Goal: Information Seeking & Learning: Learn about a topic

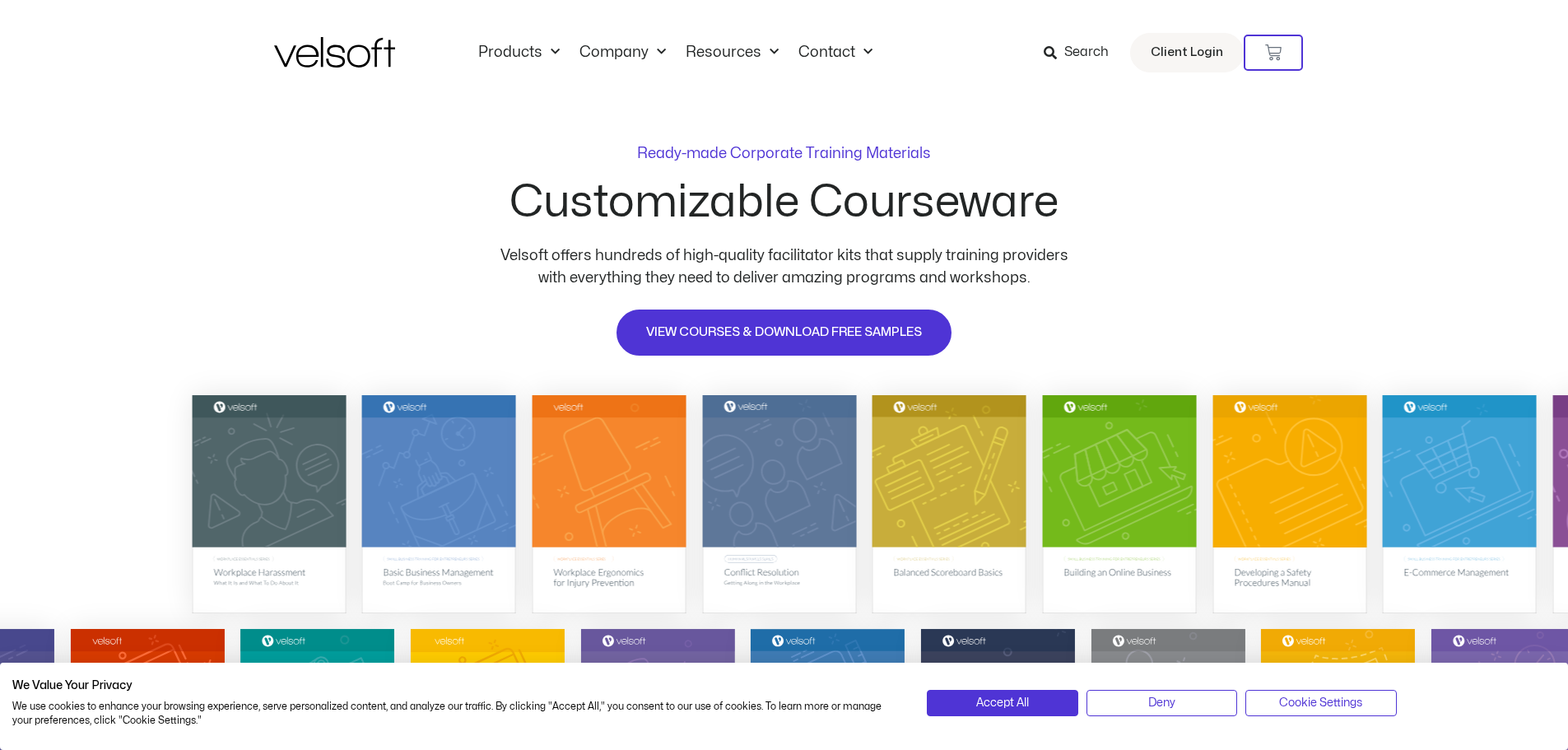
click at [534, 37] on div "Products All Products Content ILT Courseware Storyline 360 Courses SCORM Course…" at bounding box center [784, 53] width 1021 height 105
click at [534, 54] on link "Products" at bounding box center [519, 52] width 101 height 18
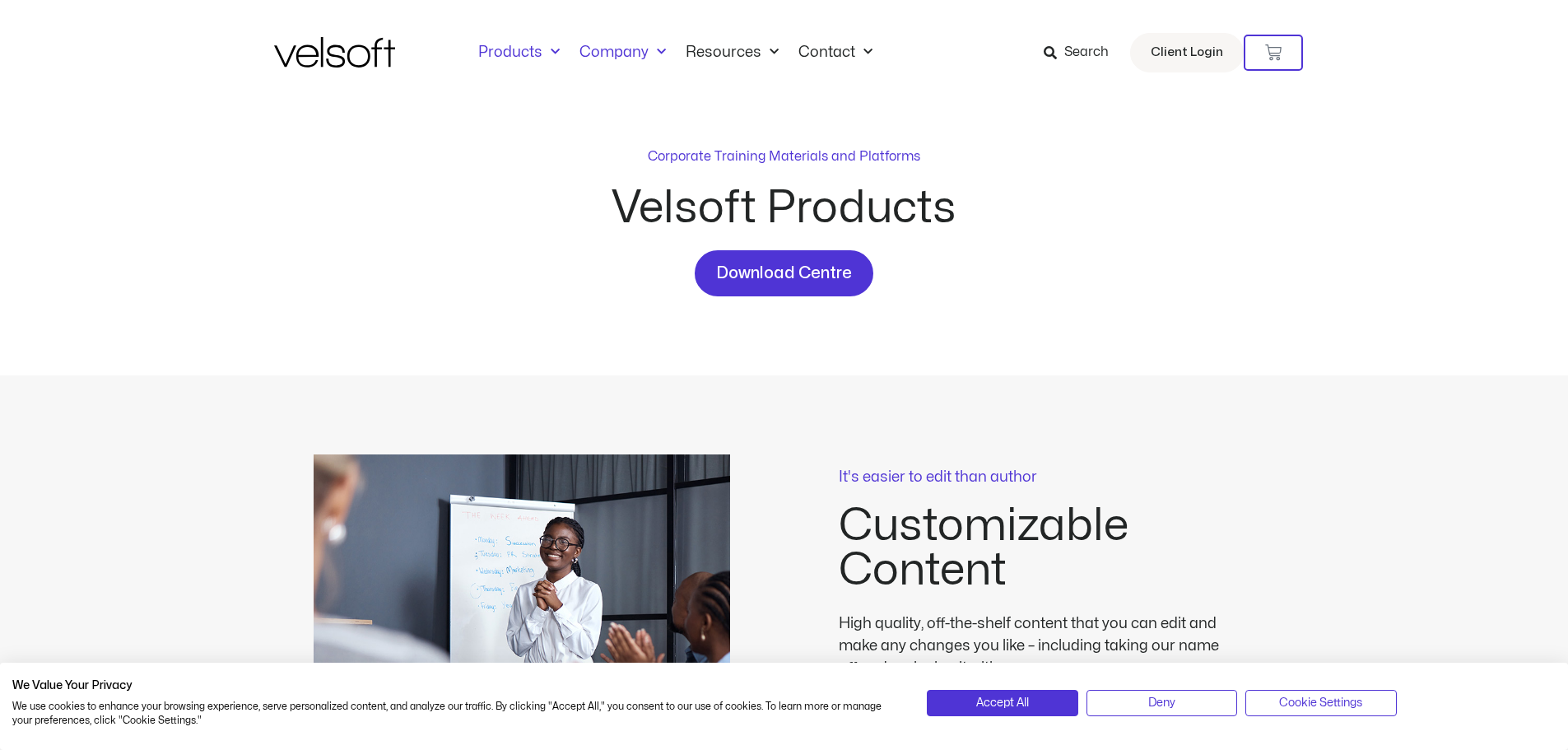
click at [624, 52] on link "Company" at bounding box center [623, 52] width 106 height 18
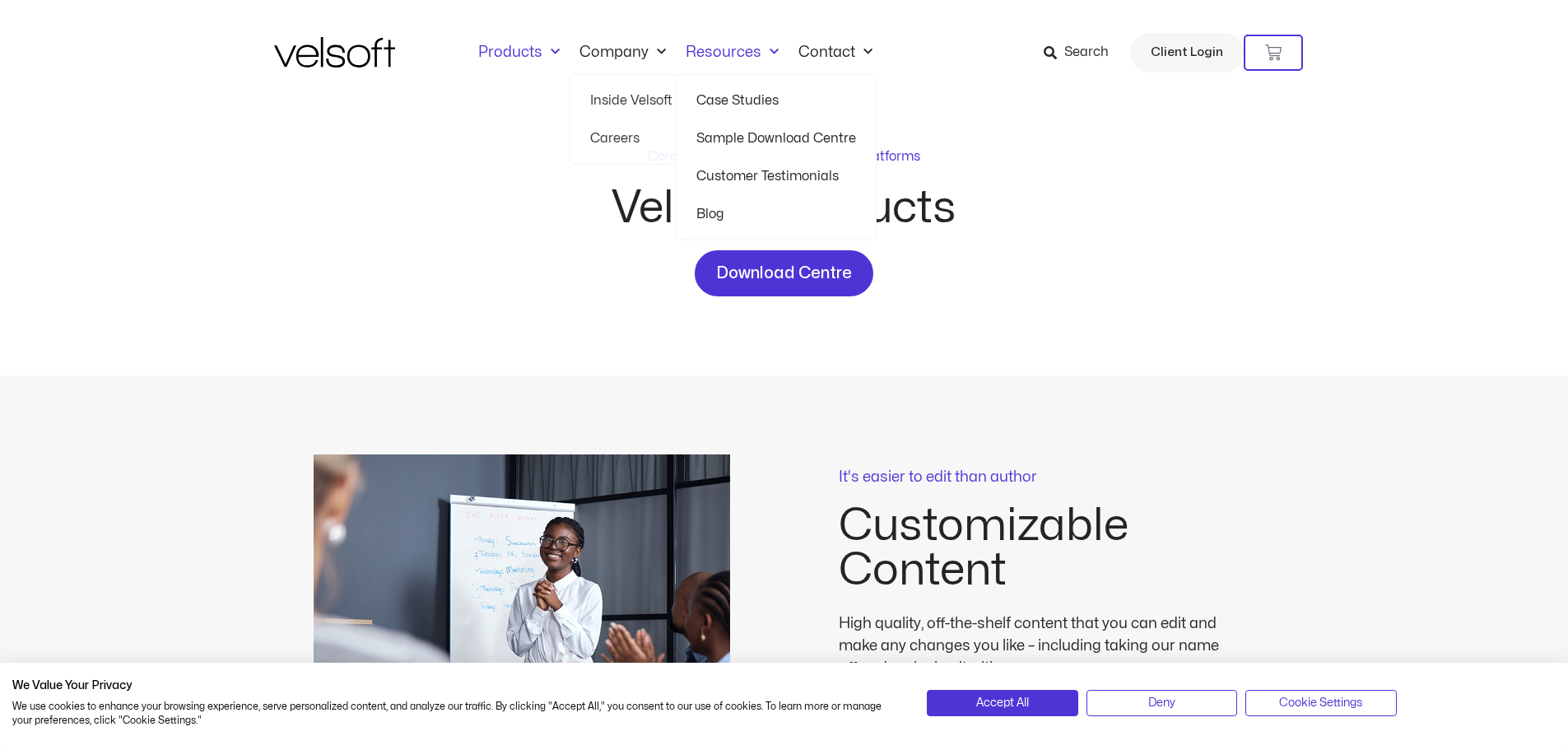
click at [713, 55] on link "Resources" at bounding box center [732, 52] width 113 height 18
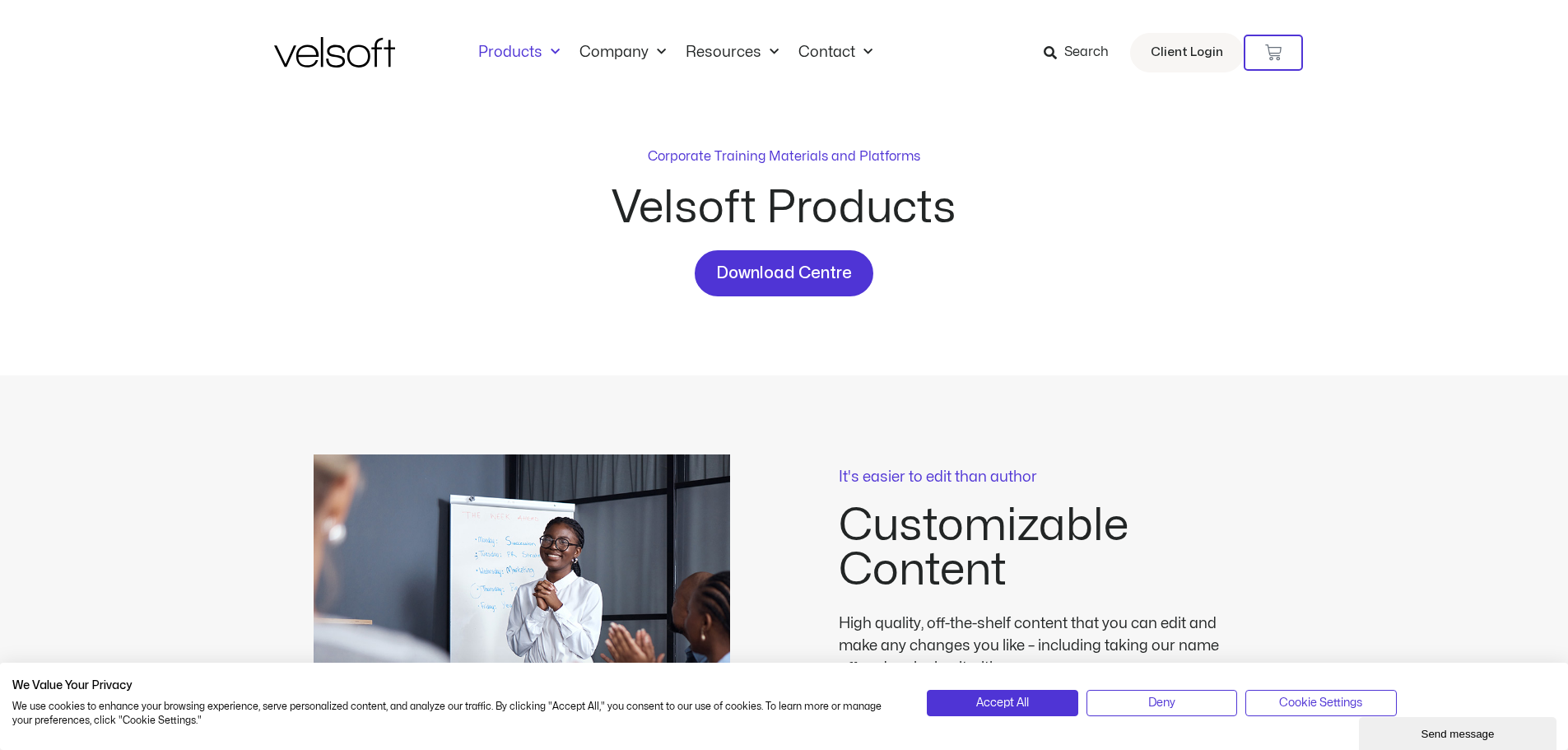
click at [714, 67] on div "Products All Products Content ILT Courseware Storyline 360 Courses SCORM Course…" at bounding box center [784, 53] width 1021 height 105
click at [721, 55] on link "Resources" at bounding box center [732, 52] width 113 height 18
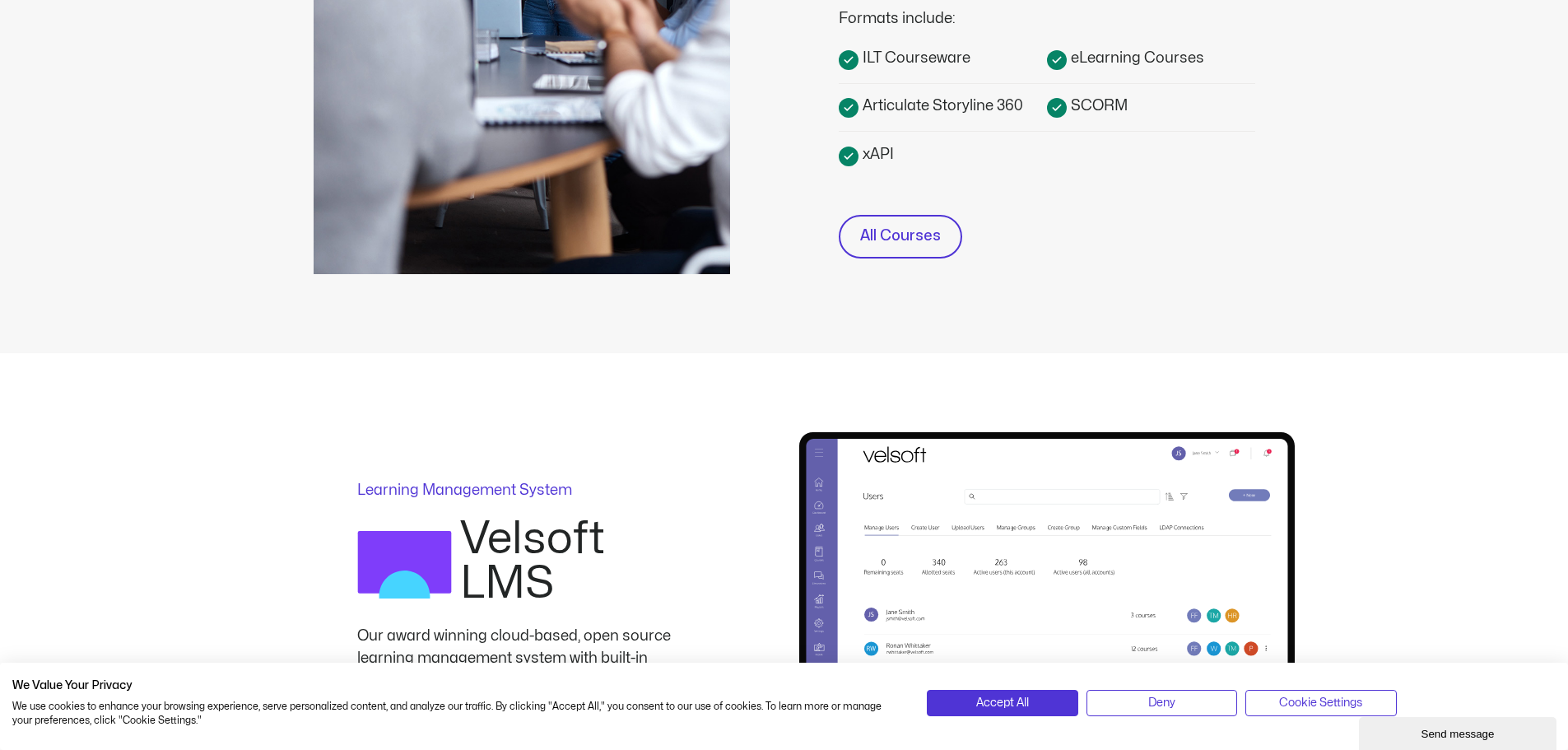
scroll to position [823, 0]
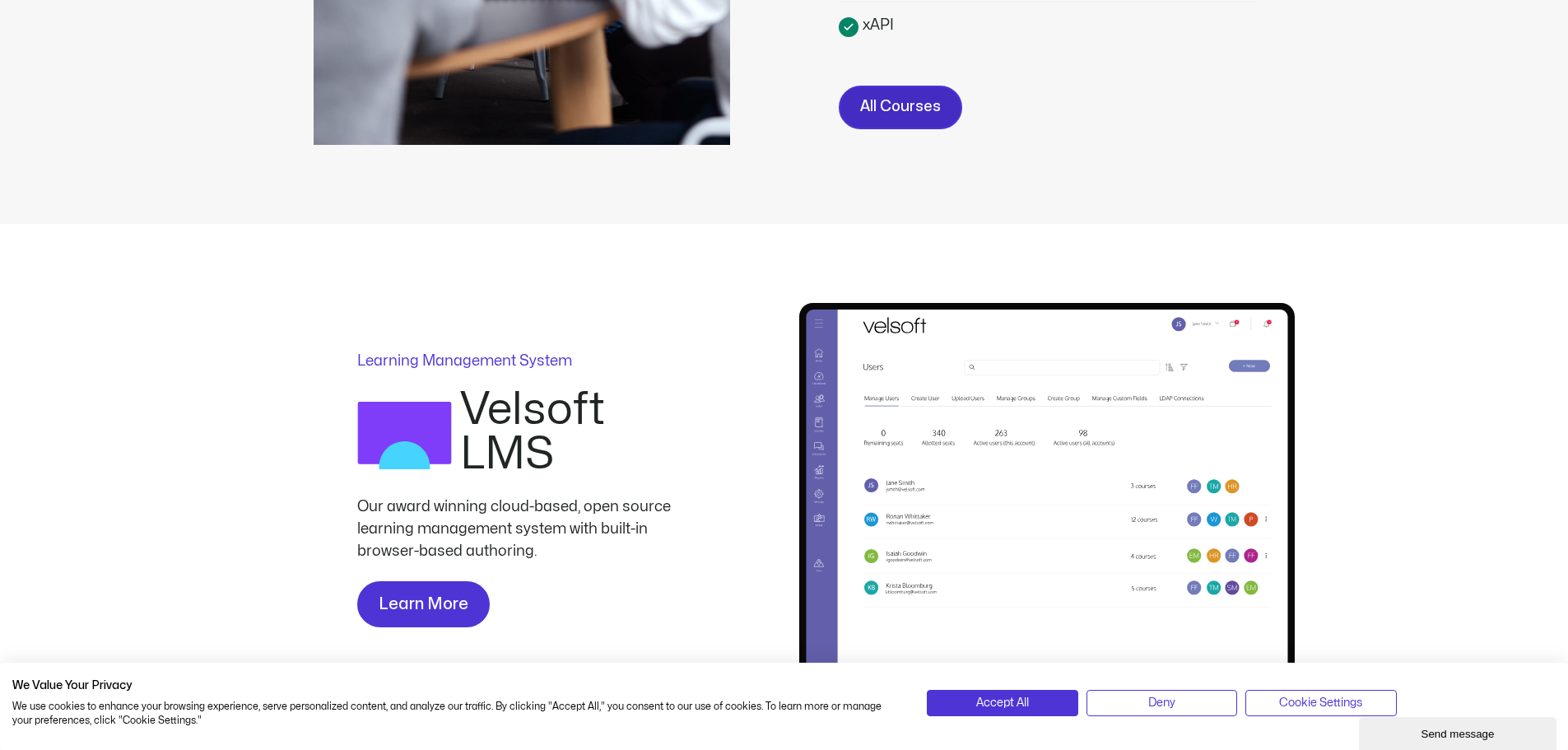
click at [920, 110] on span "All Courses" at bounding box center [900, 107] width 81 height 23
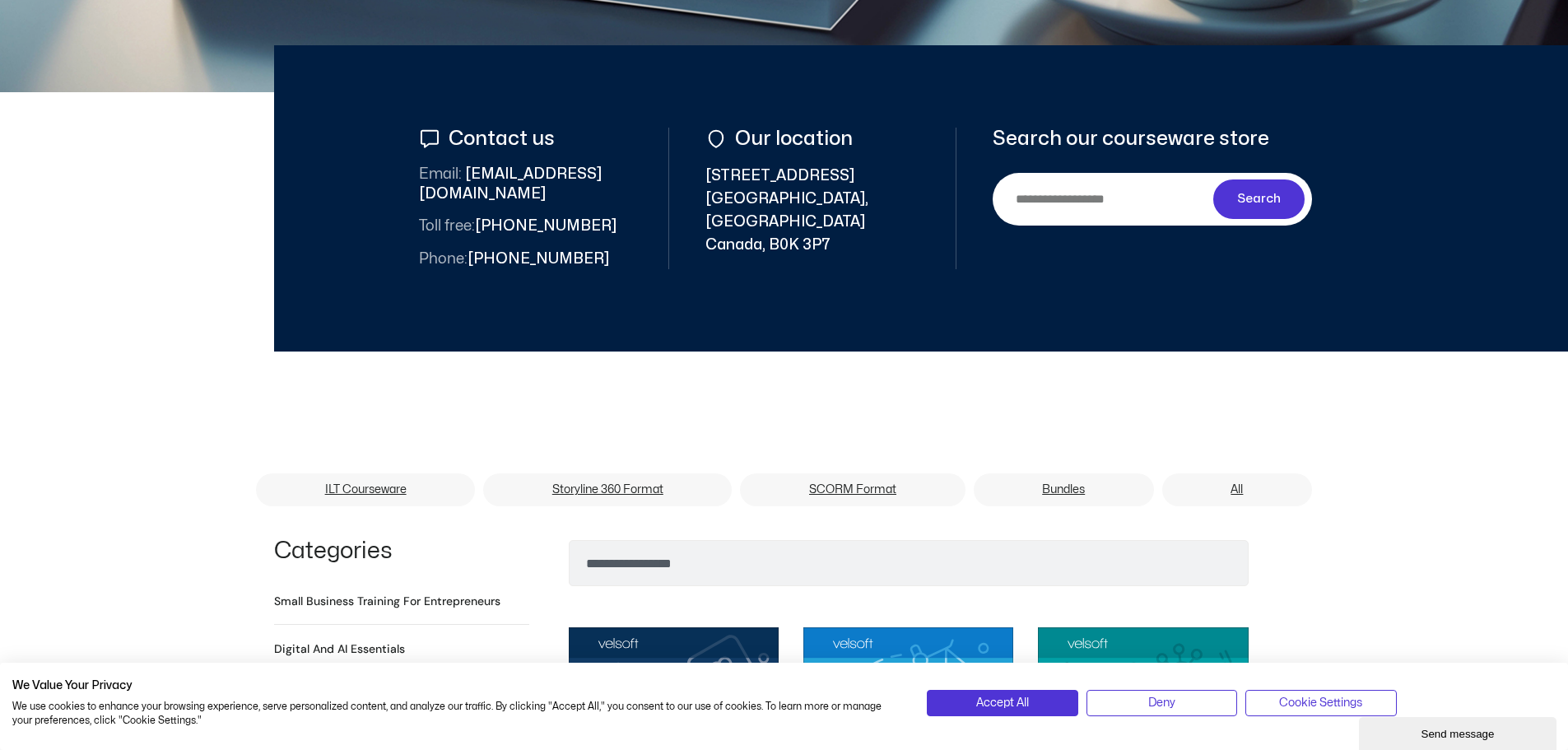
scroll to position [494, 0]
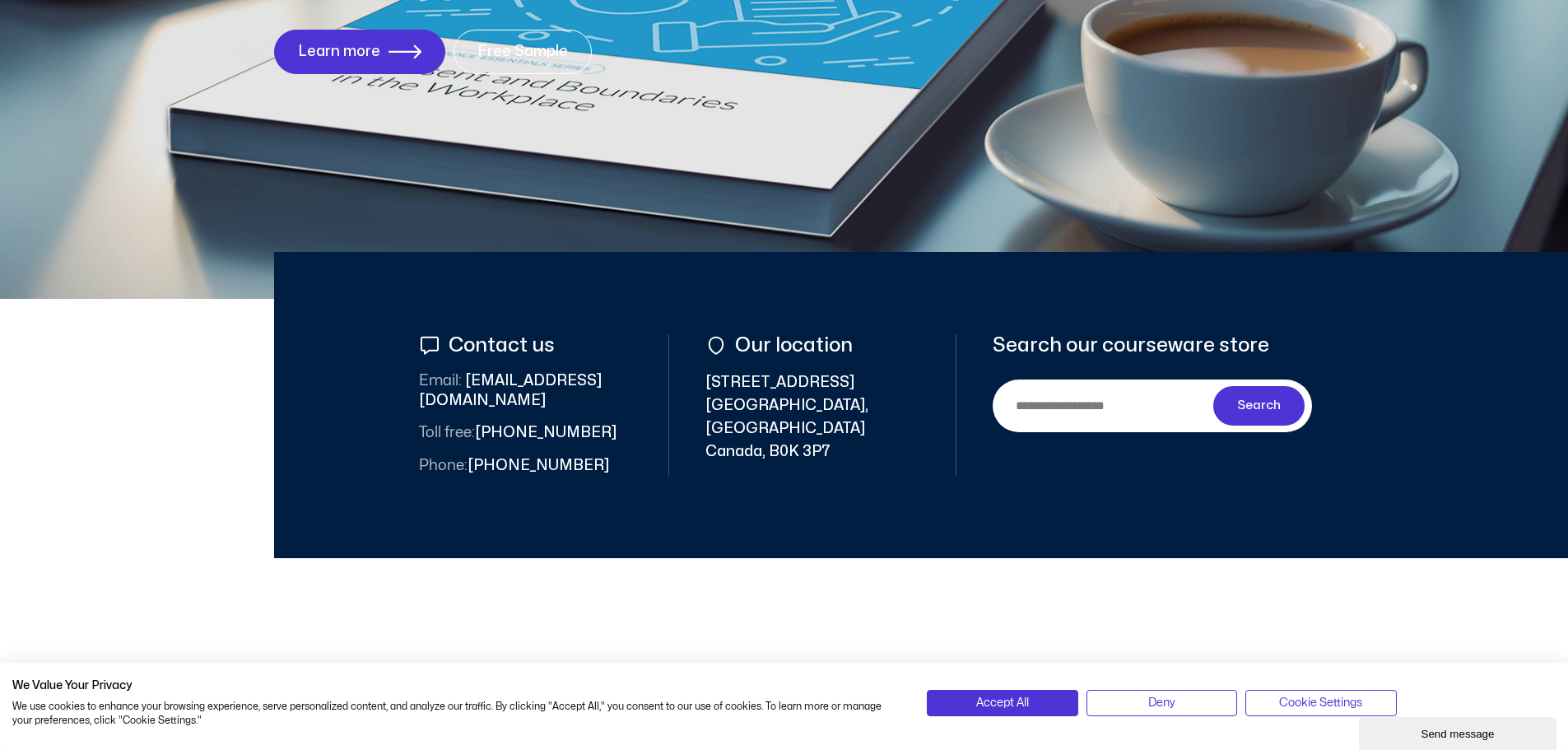
click at [1069, 395] on input "Search" at bounding box center [1106, 405] width 214 height 37
type input "**"
click at [1213, 386] on button "Search" at bounding box center [1259, 406] width 92 height 39
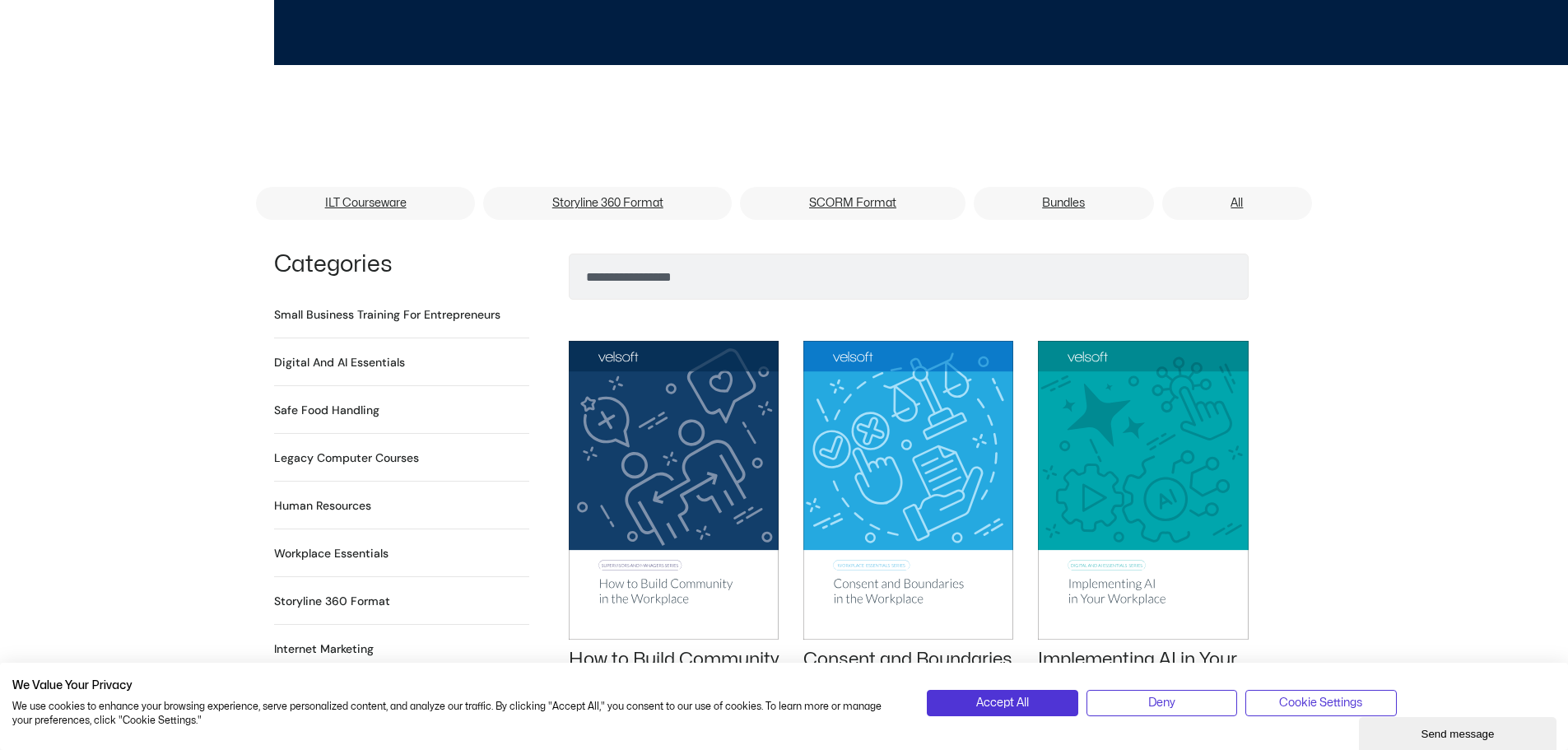
scroll to position [987, 0]
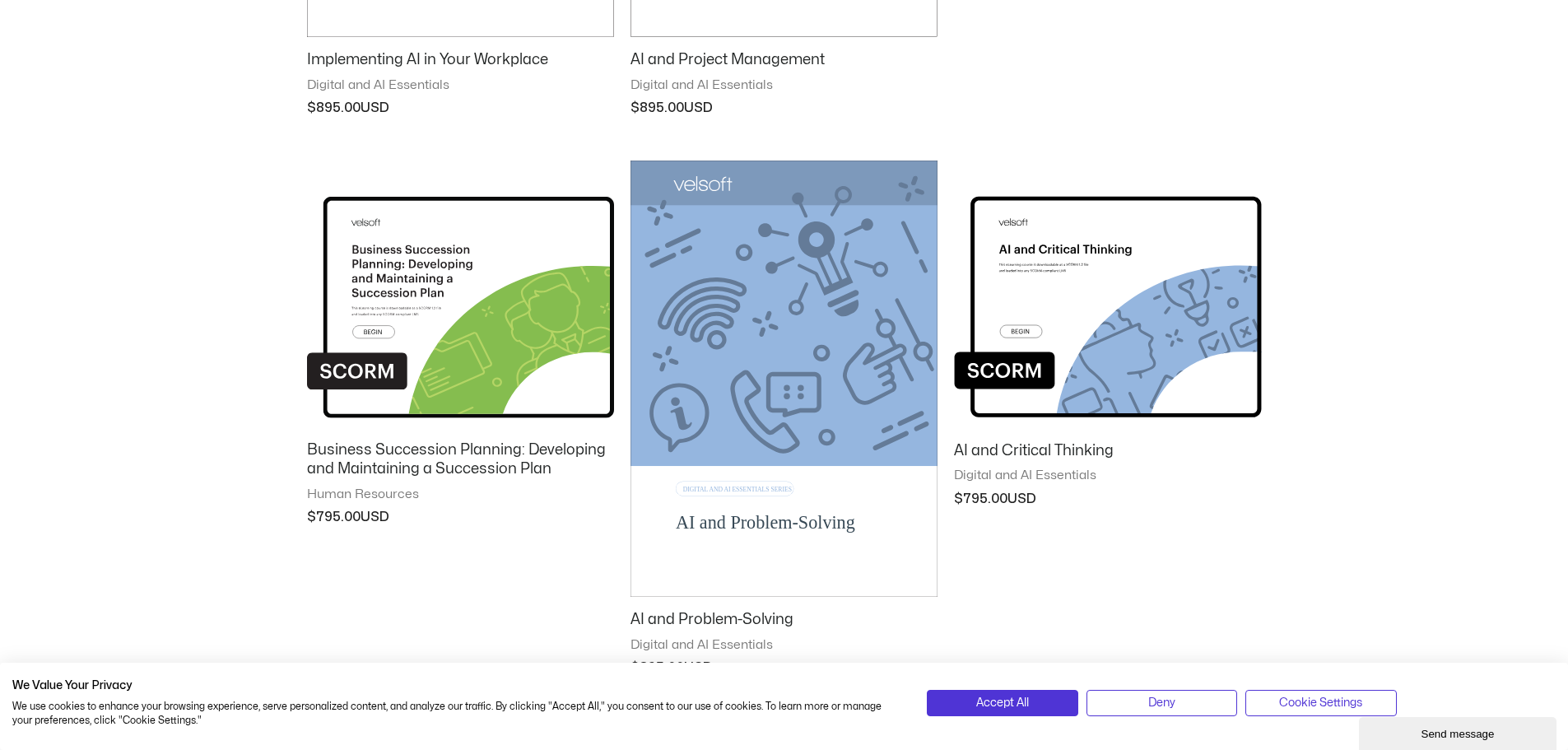
scroll to position [741, 0]
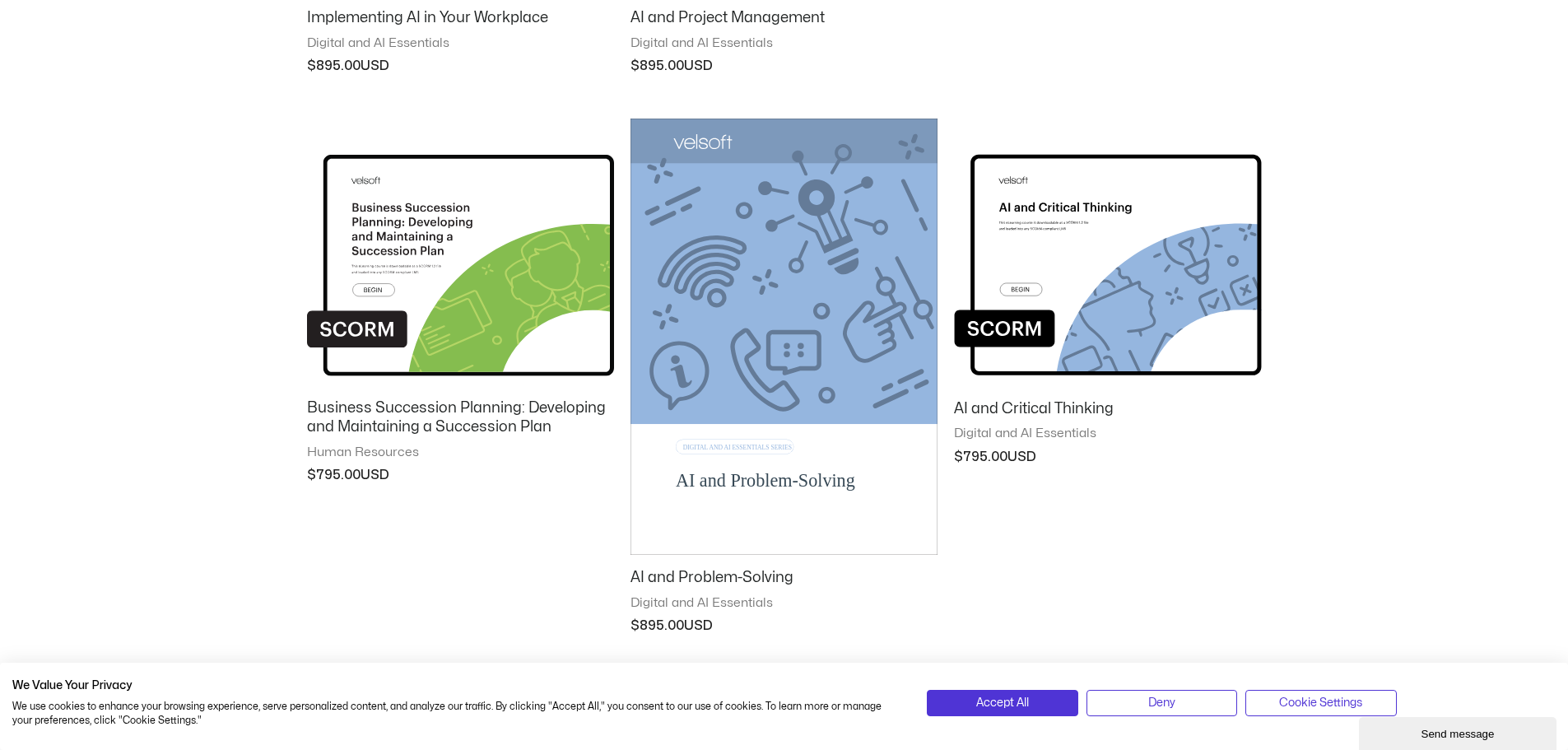
click at [1339, 341] on div "**********" at bounding box center [784, 360] width 1568 height 1993
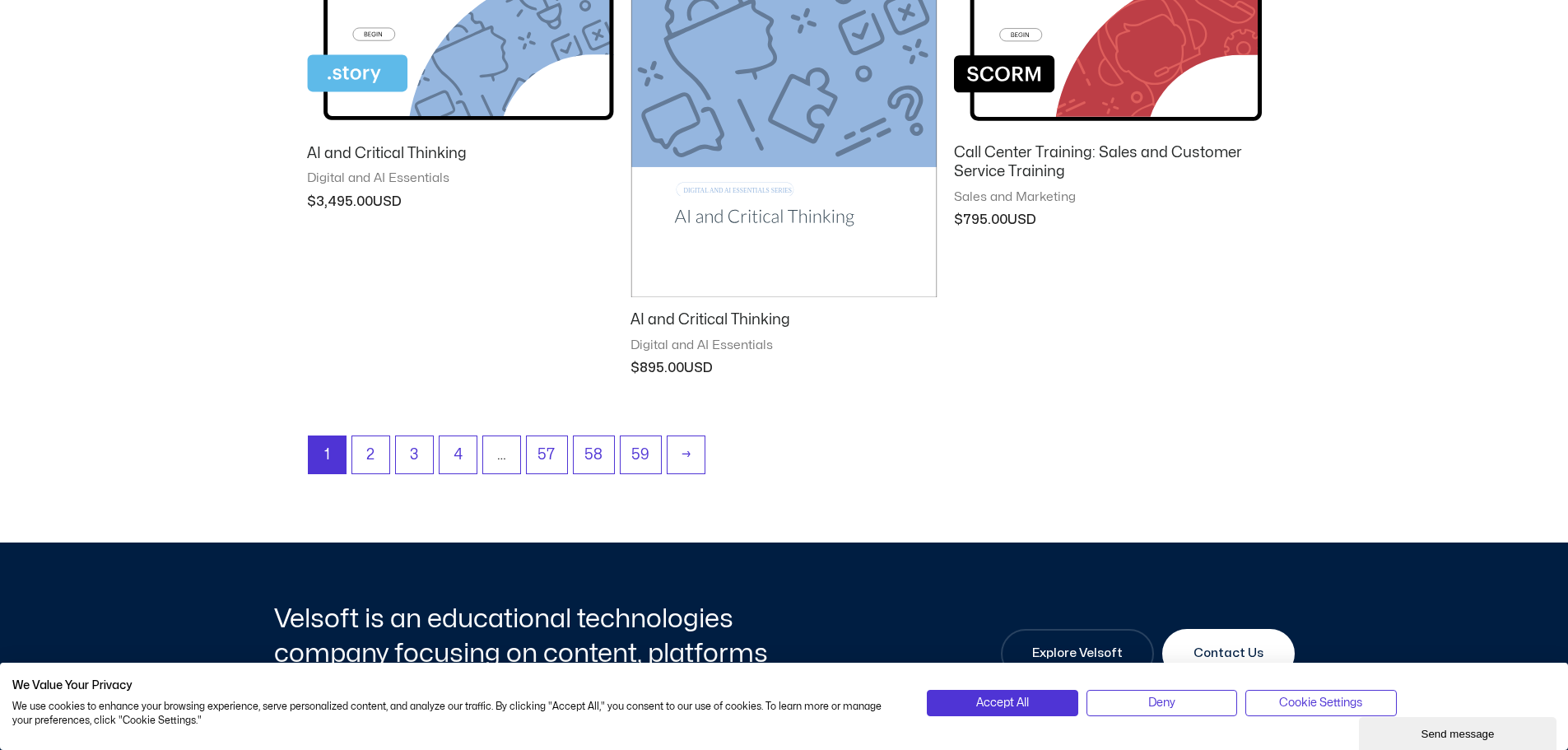
scroll to position [1564, 0]
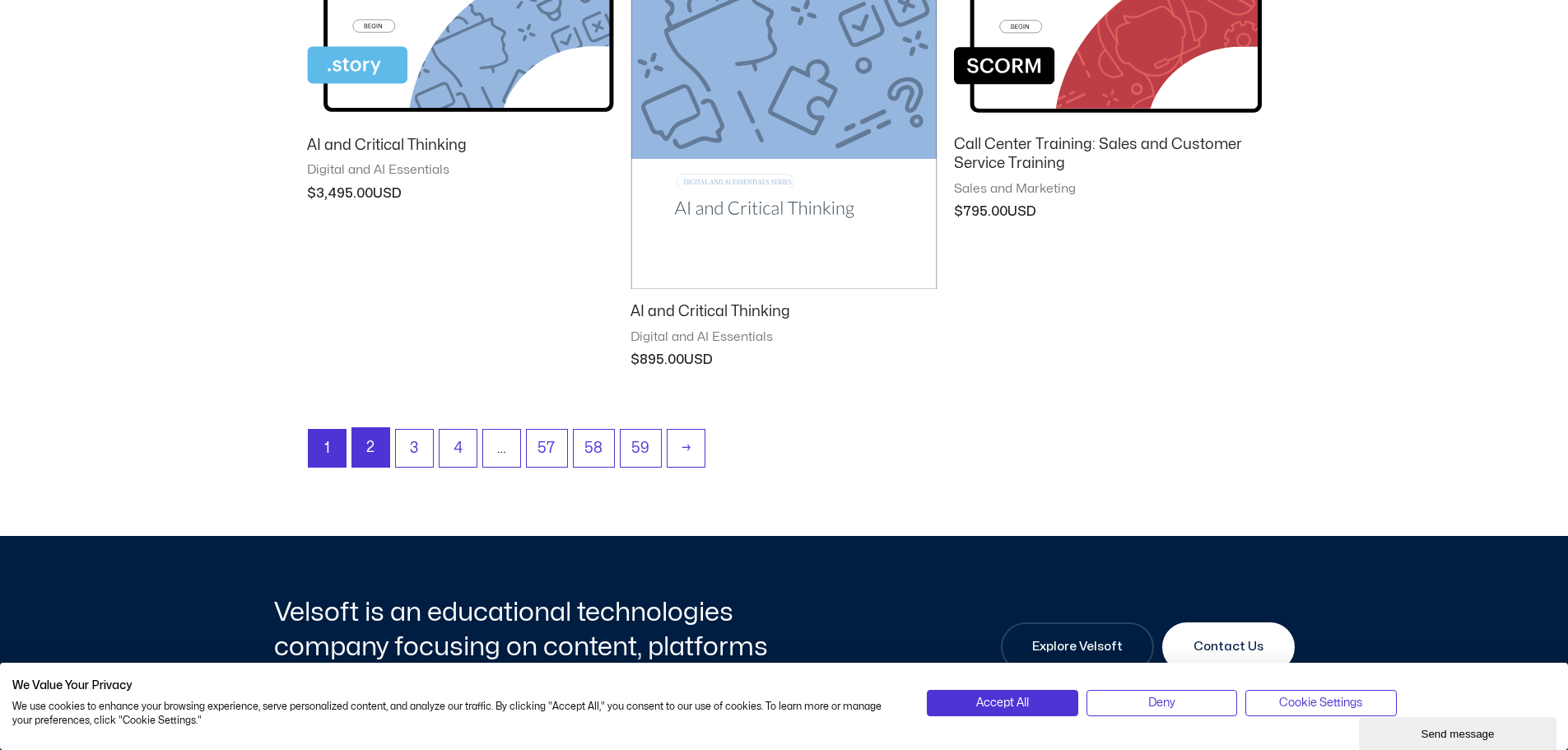
click at [379, 439] on link "2" at bounding box center [370, 447] width 37 height 38
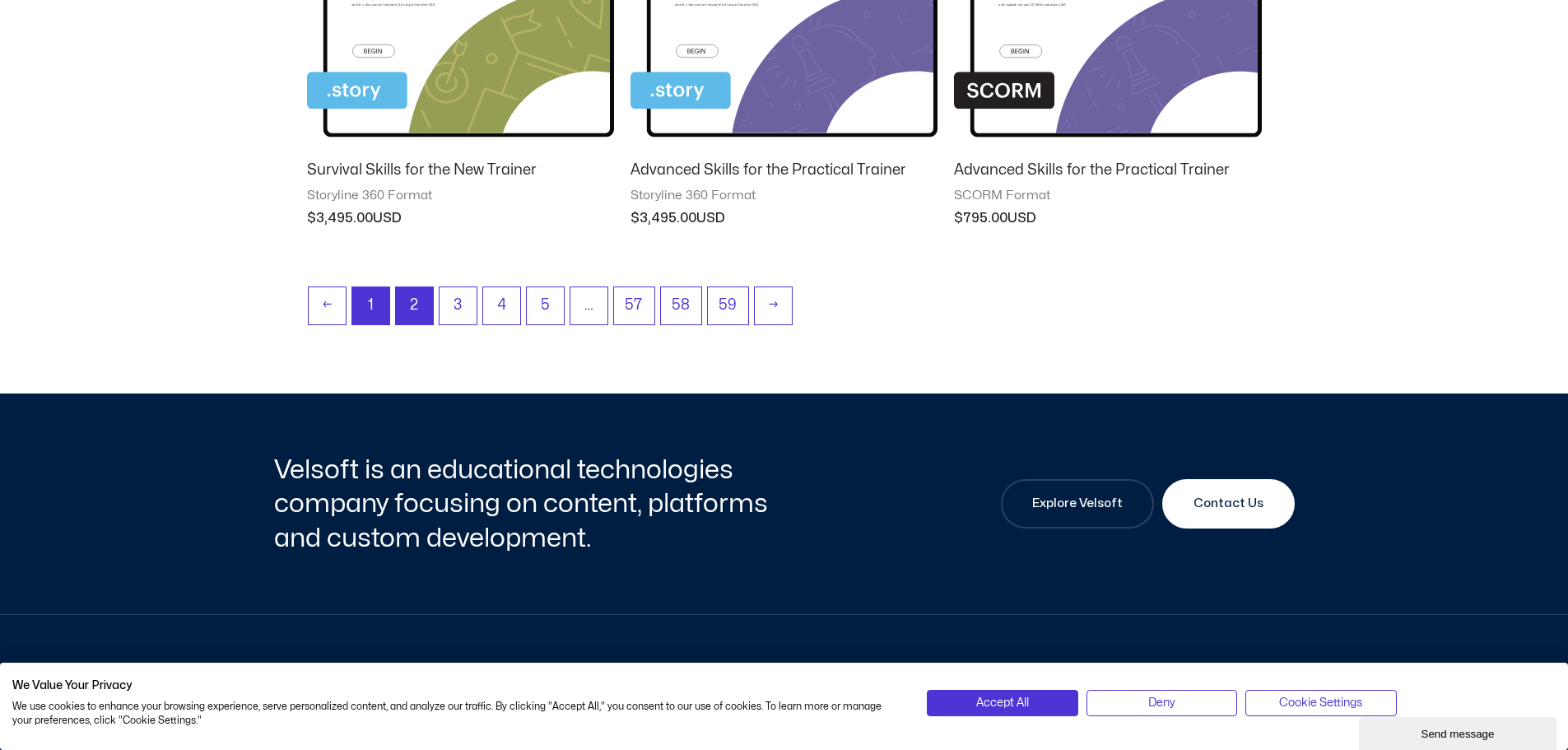
scroll to position [1811, 0]
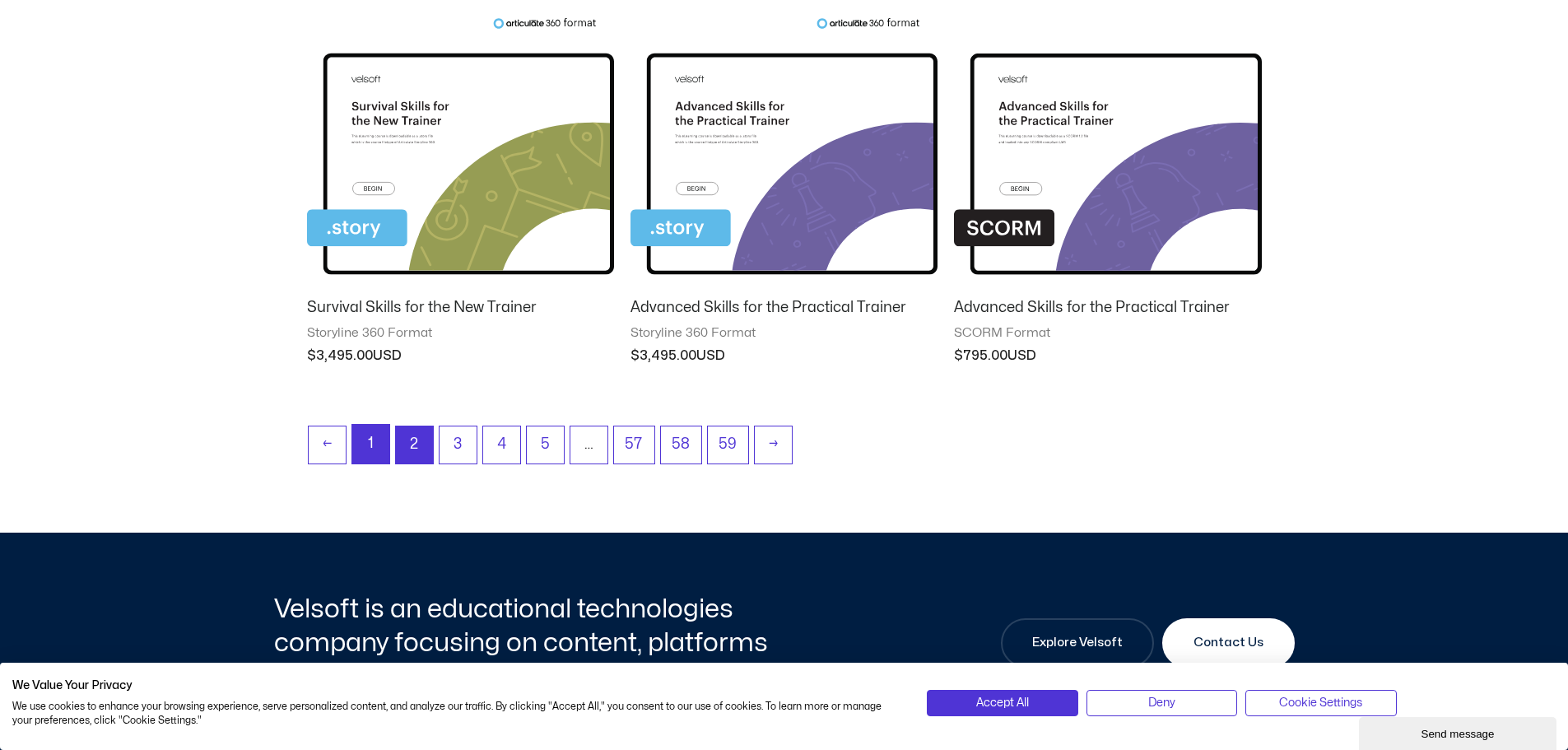
click at [373, 454] on link "1" at bounding box center [370, 443] width 37 height 38
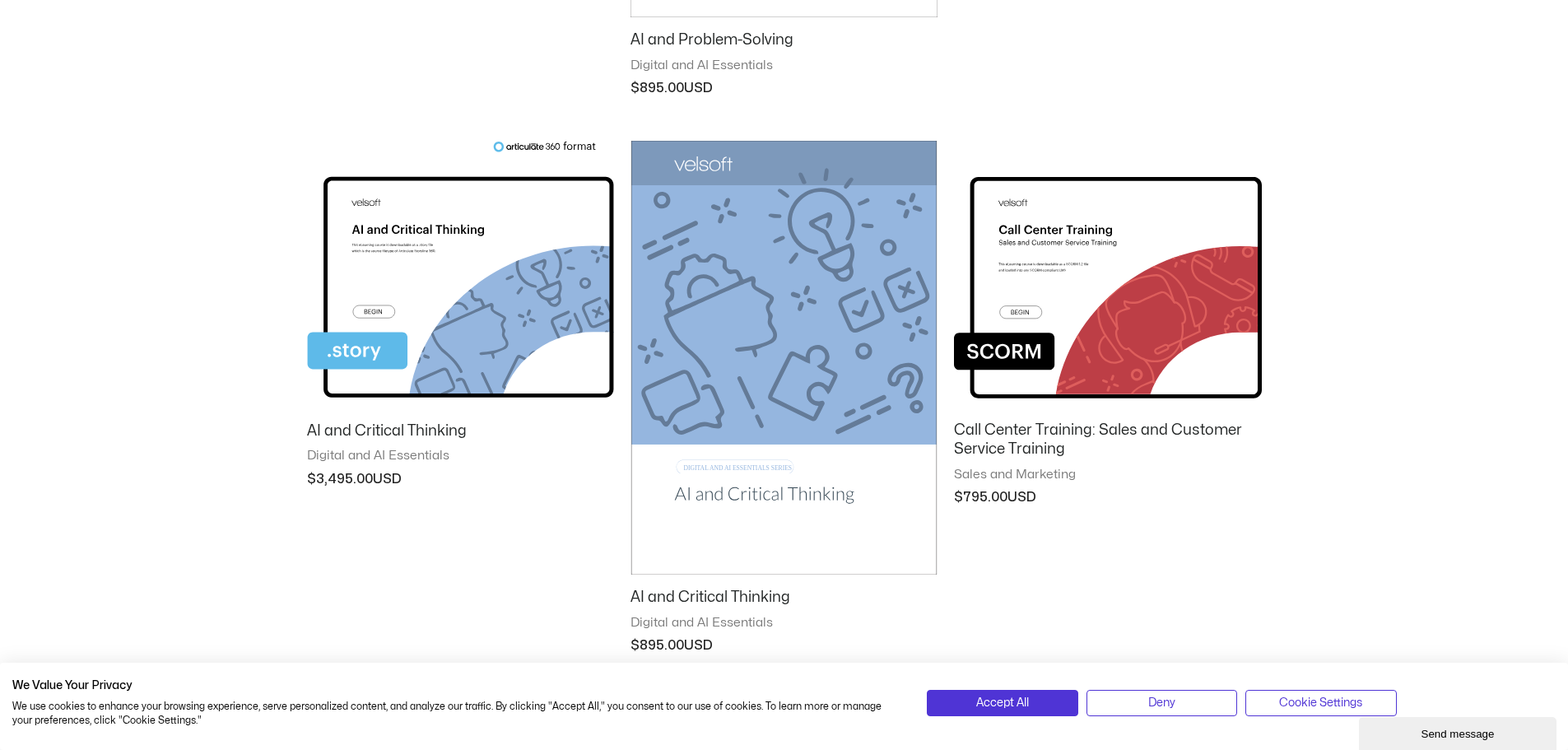
scroll to position [1317, 0]
